Goal: Check status: Check status

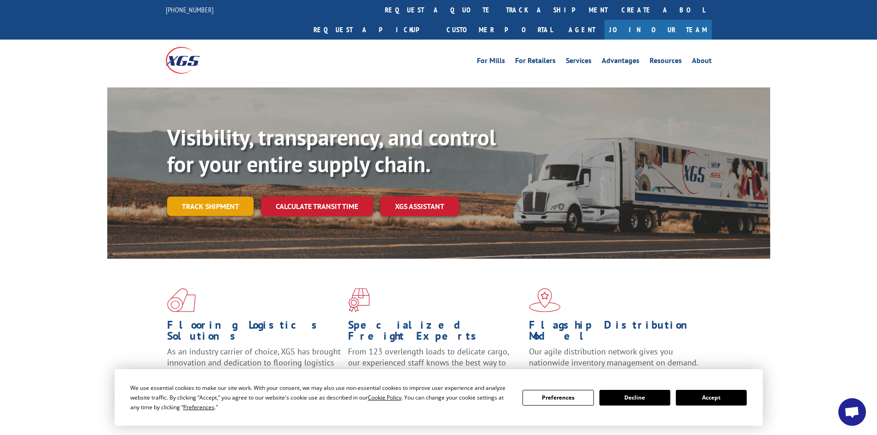
click at [219, 197] on link "Track shipment" at bounding box center [210, 206] width 87 height 19
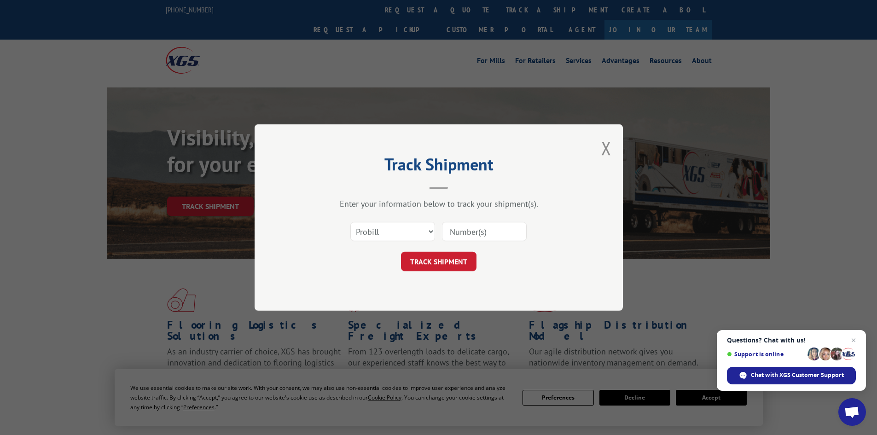
click at [443, 230] on input at bounding box center [484, 231] width 85 height 19
click at [413, 227] on select "Select category... Probill BOL PO" at bounding box center [393, 231] width 85 height 19
select select "po"
click at [351, 222] on select "Select category... Probill BOL PO" at bounding box center [393, 231] width 85 height 19
click at [490, 240] on input at bounding box center [484, 231] width 85 height 19
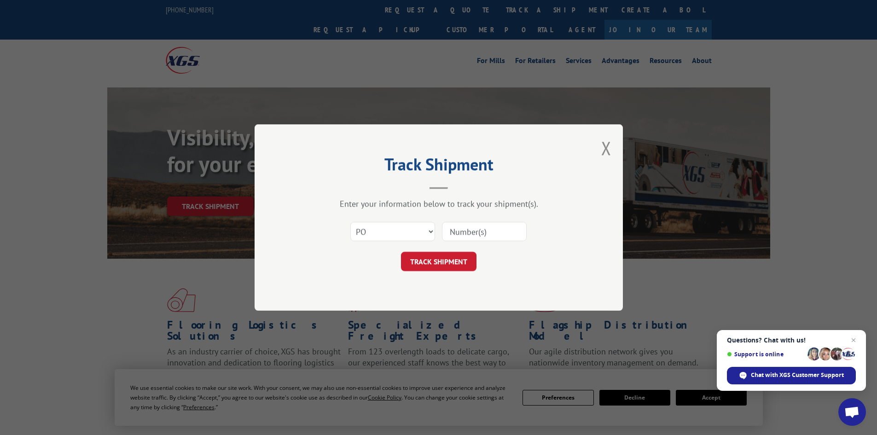
paste input "32500727"
type input "32500727"
click at [401, 252] on button "TRACK SHIPMENT" at bounding box center [439, 261] width 76 height 19
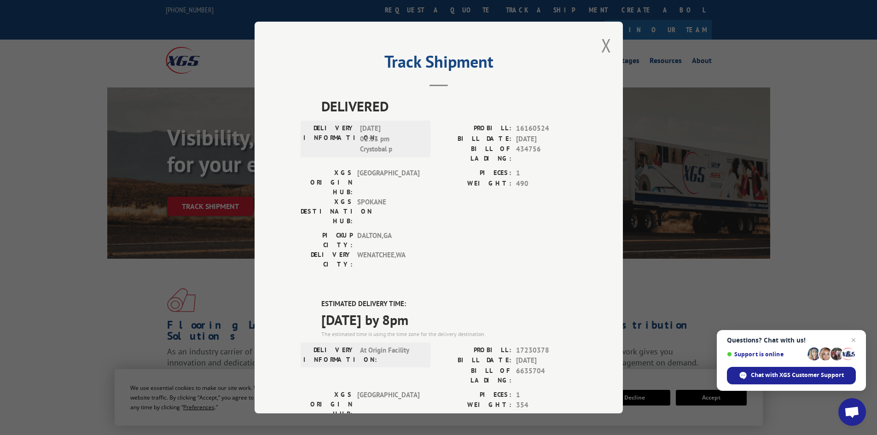
click at [610, 47] on div "Track Shipment DELIVERED DELIVERY INFORMATION: 05/29/2024 02:33 pm Crystobal p …" at bounding box center [439, 218] width 368 height 392
click at [604, 47] on button "Close modal" at bounding box center [607, 45] width 10 height 24
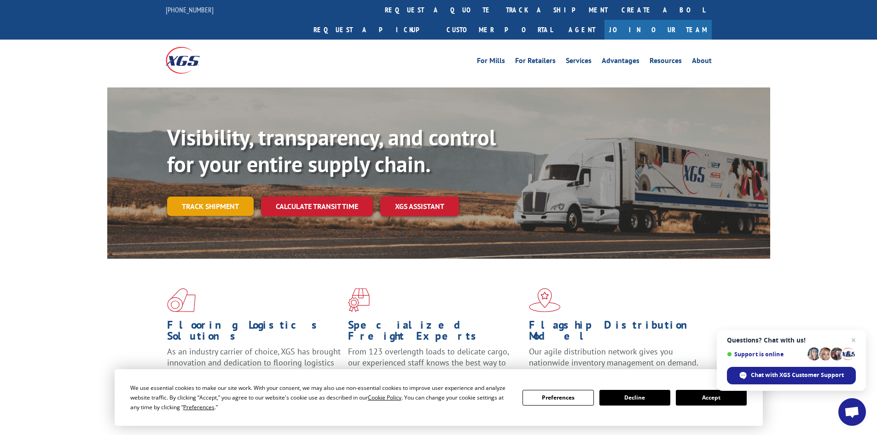
click at [228, 197] on link "Track shipment" at bounding box center [210, 206] width 87 height 19
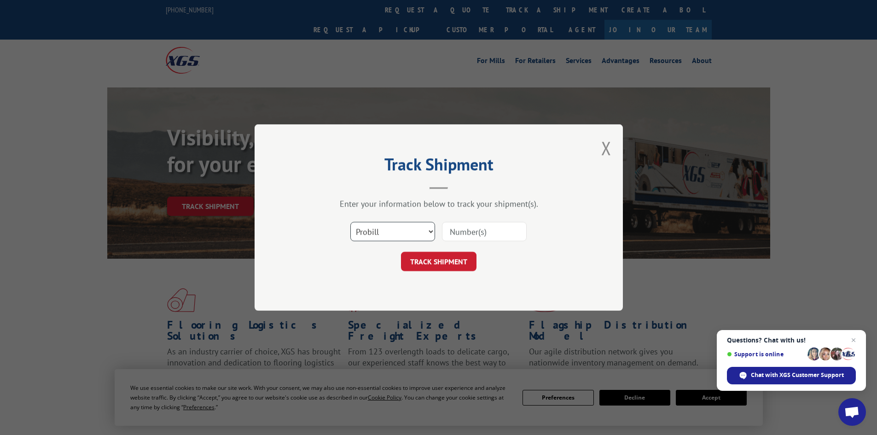
click at [376, 223] on select "Select category... Probill BOL PO" at bounding box center [393, 231] width 85 height 19
select select "po"
click at [351, 222] on select "Select category... Probill BOL PO" at bounding box center [393, 231] width 85 height 19
click at [481, 222] on div at bounding box center [484, 231] width 85 height 21
click at [480, 237] on input at bounding box center [484, 231] width 85 height 19
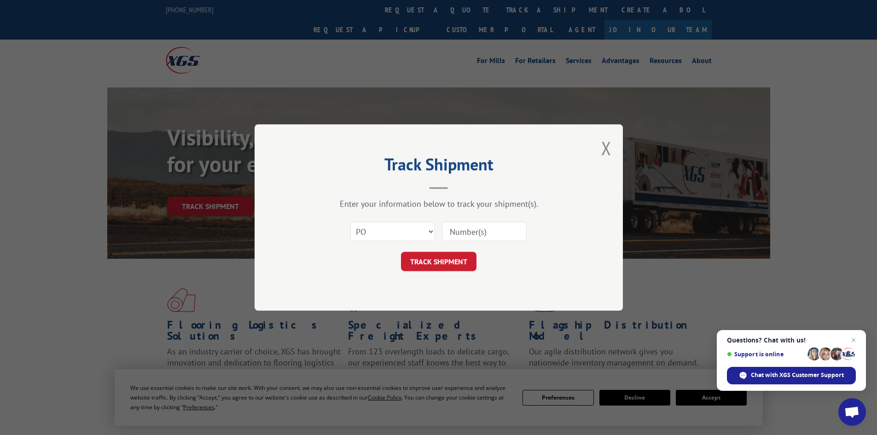
paste input "32500692"
type input "32500692"
click at [432, 275] on div "Track Shipment Enter your information below to track your shipment(s). Select c…" at bounding box center [439, 217] width 368 height 187
click at [431, 244] on div "Select category... Probill BOL PO 32500692" at bounding box center [439, 231] width 276 height 30
click at [424, 263] on button "TRACK SHIPMENT" at bounding box center [439, 261] width 76 height 19
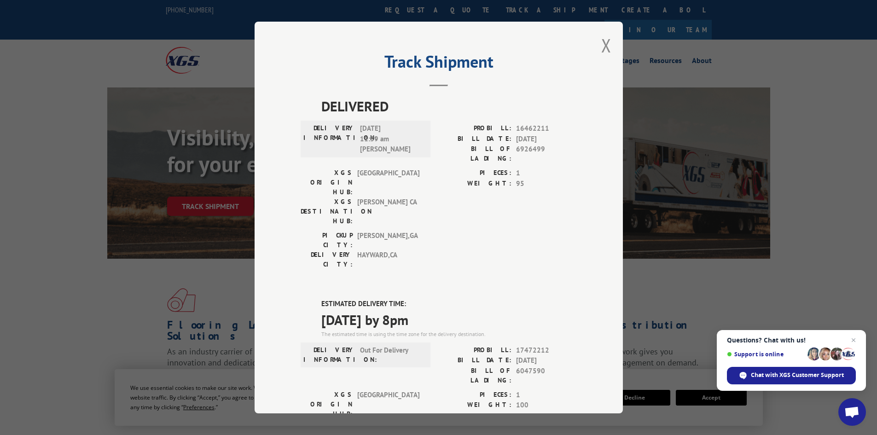
drag, startPoint x: 609, startPoint y: 53, endPoint x: 597, endPoint y: 47, distance: 13.6
click at [608, 53] on div "Track Shipment DELIVERED DELIVERY INFORMATION: [DATE] 11:39 am [PERSON_NAME]: 1…" at bounding box center [439, 218] width 368 height 392
click at [597, 47] on div "Track Shipment DELIVERED DELIVERY INFORMATION: [DATE] 11:39 am [PERSON_NAME]: 1…" at bounding box center [439, 218] width 368 height 392
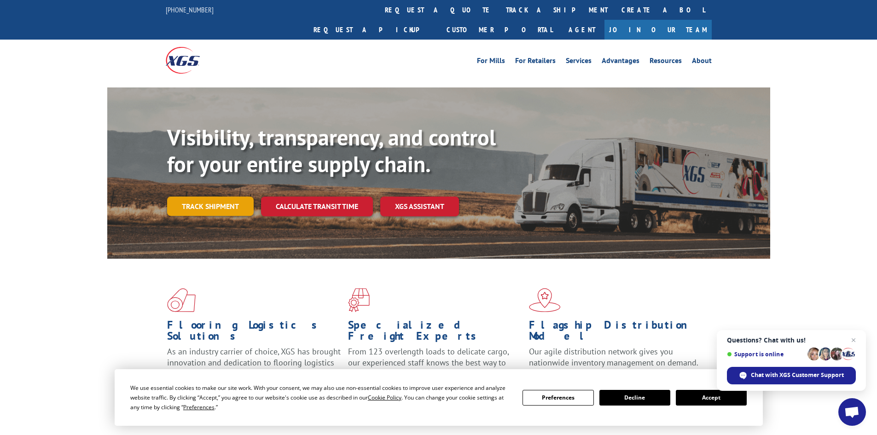
click at [234, 197] on link "Track shipment" at bounding box center [210, 206] width 87 height 19
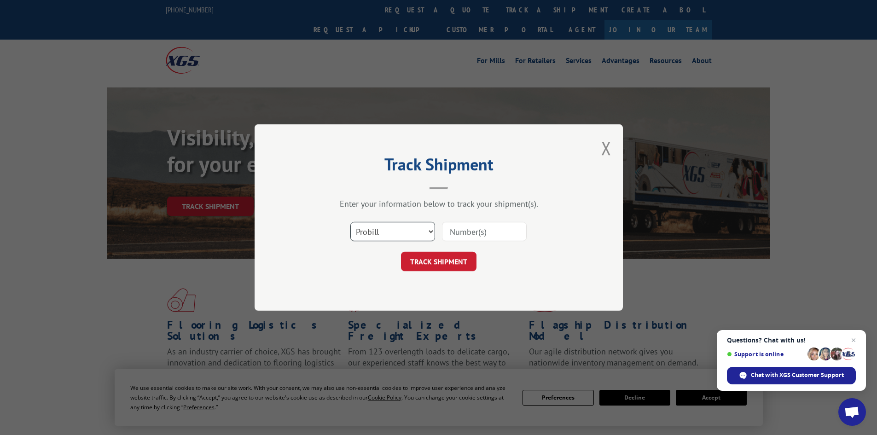
click at [399, 236] on select "Select category... Probill BOL PO" at bounding box center [393, 231] width 85 height 19
select select "po"
click at [351, 222] on select "Select category... Probill BOL PO" at bounding box center [393, 231] width 85 height 19
click at [506, 230] on input at bounding box center [484, 231] width 85 height 19
paste input "32500692"
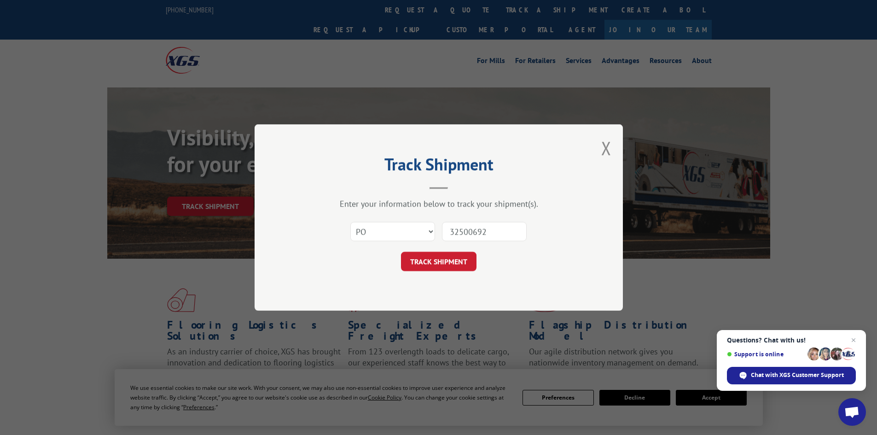
type input "32500692"
click at [444, 251] on form "Select category... Probill BOL PO 32500692 TRACK SHIPMENT" at bounding box center [439, 243] width 276 height 55
click at [415, 267] on button "TRACK SHIPMENT" at bounding box center [439, 261] width 76 height 19
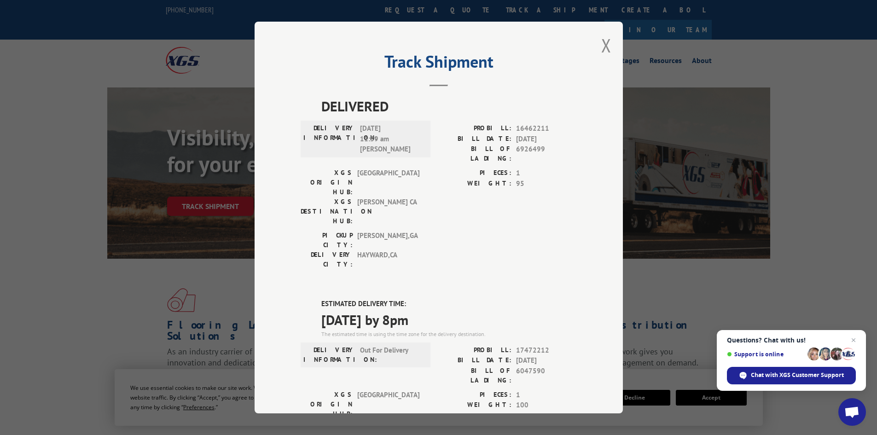
click at [277, 175] on div "Track Shipment DELIVERED DELIVERY INFORMATION: [DATE] 11:39 am [PERSON_NAME]: 1…" at bounding box center [439, 218] width 368 height 392
click at [608, 44] on div "Track Shipment DELIVERED DELIVERY INFORMATION: [DATE] 11:39 am [PERSON_NAME]: 1…" at bounding box center [439, 218] width 368 height 392
